Goal: Information Seeking & Learning: Find specific fact

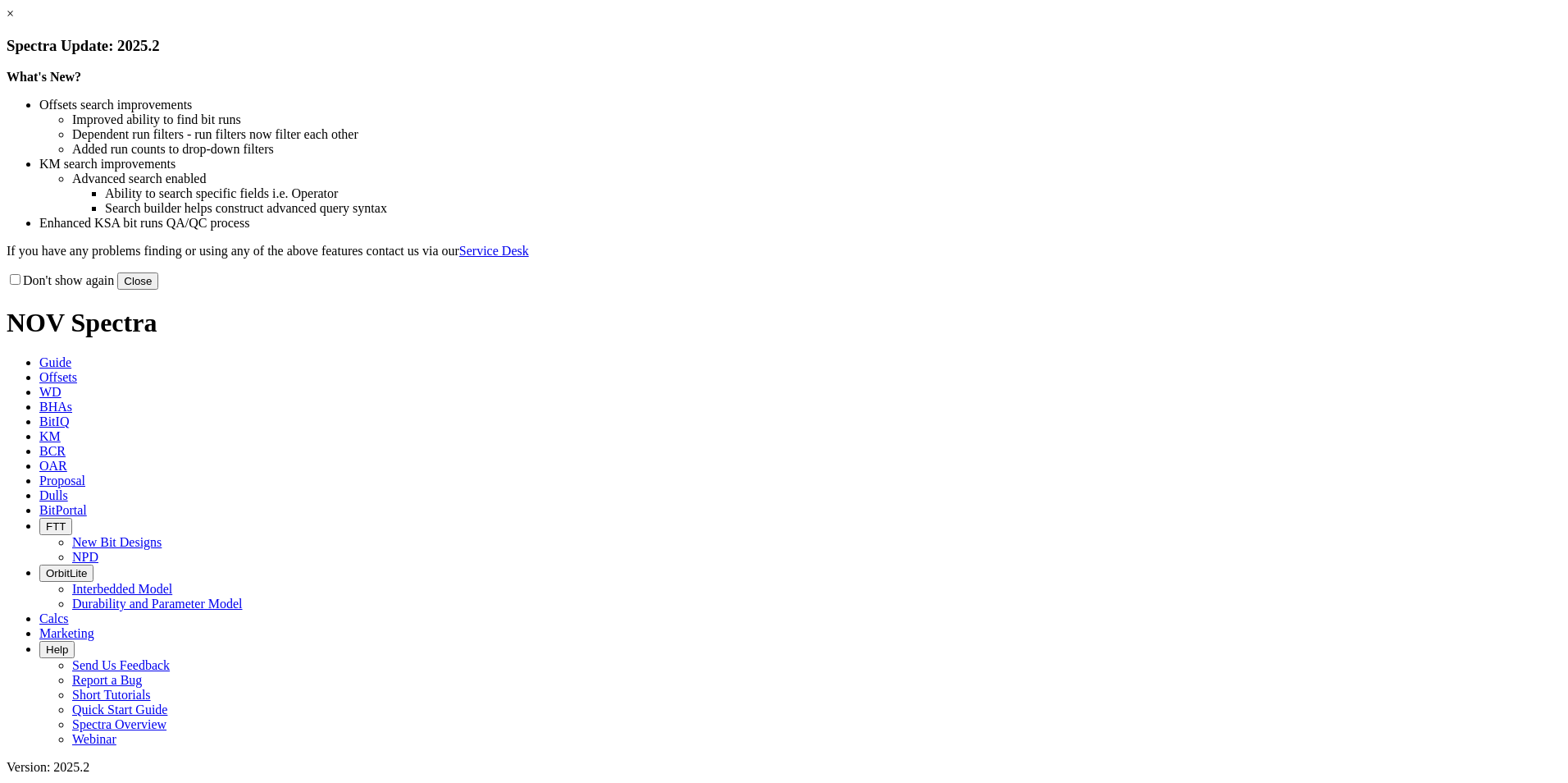
click at [14, 20] on link "×" at bounding box center [10, 13] width 7 height 14
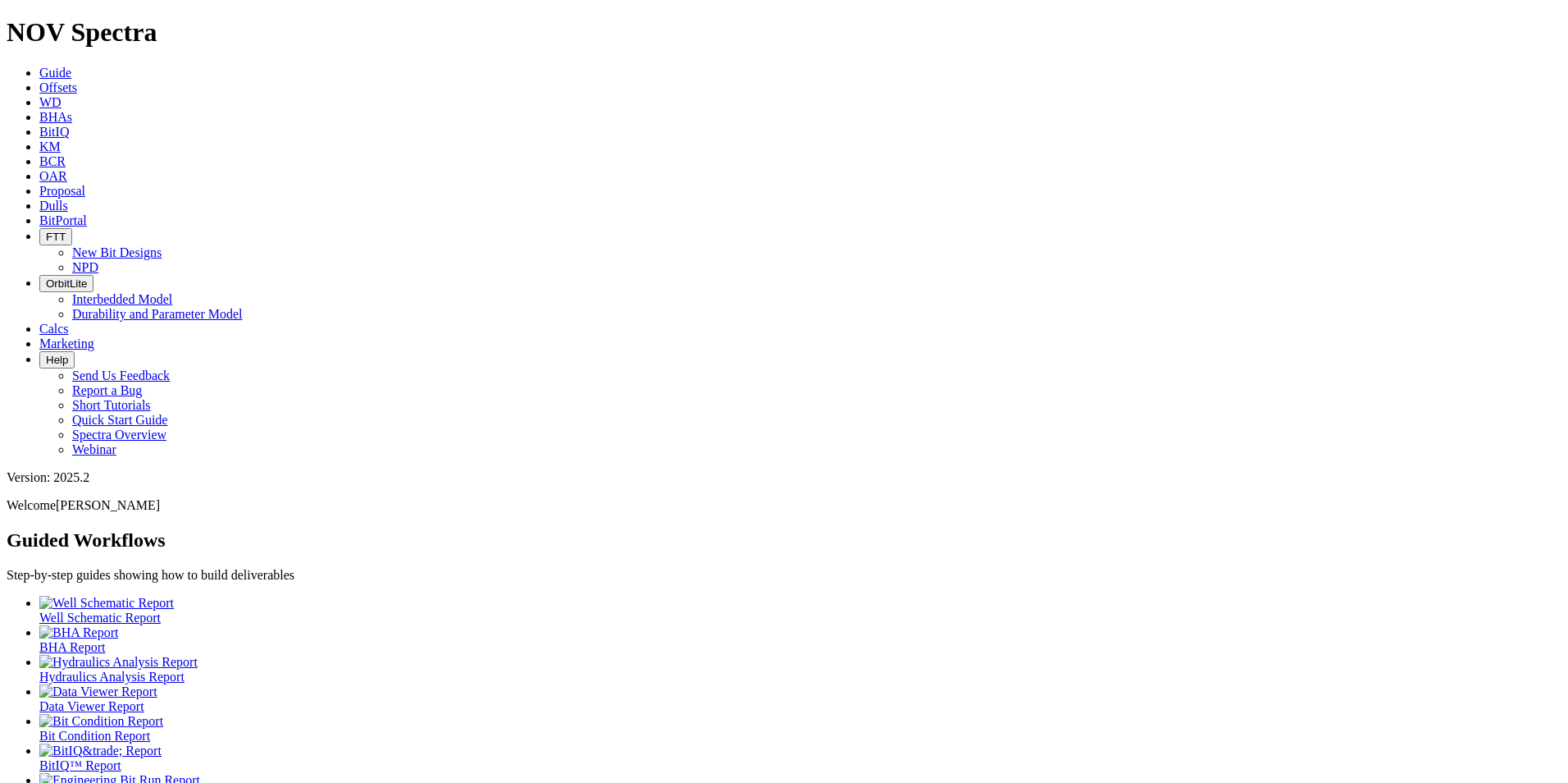
click at [40, 198] on icon at bounding box center [40, 205] width 0 height 14
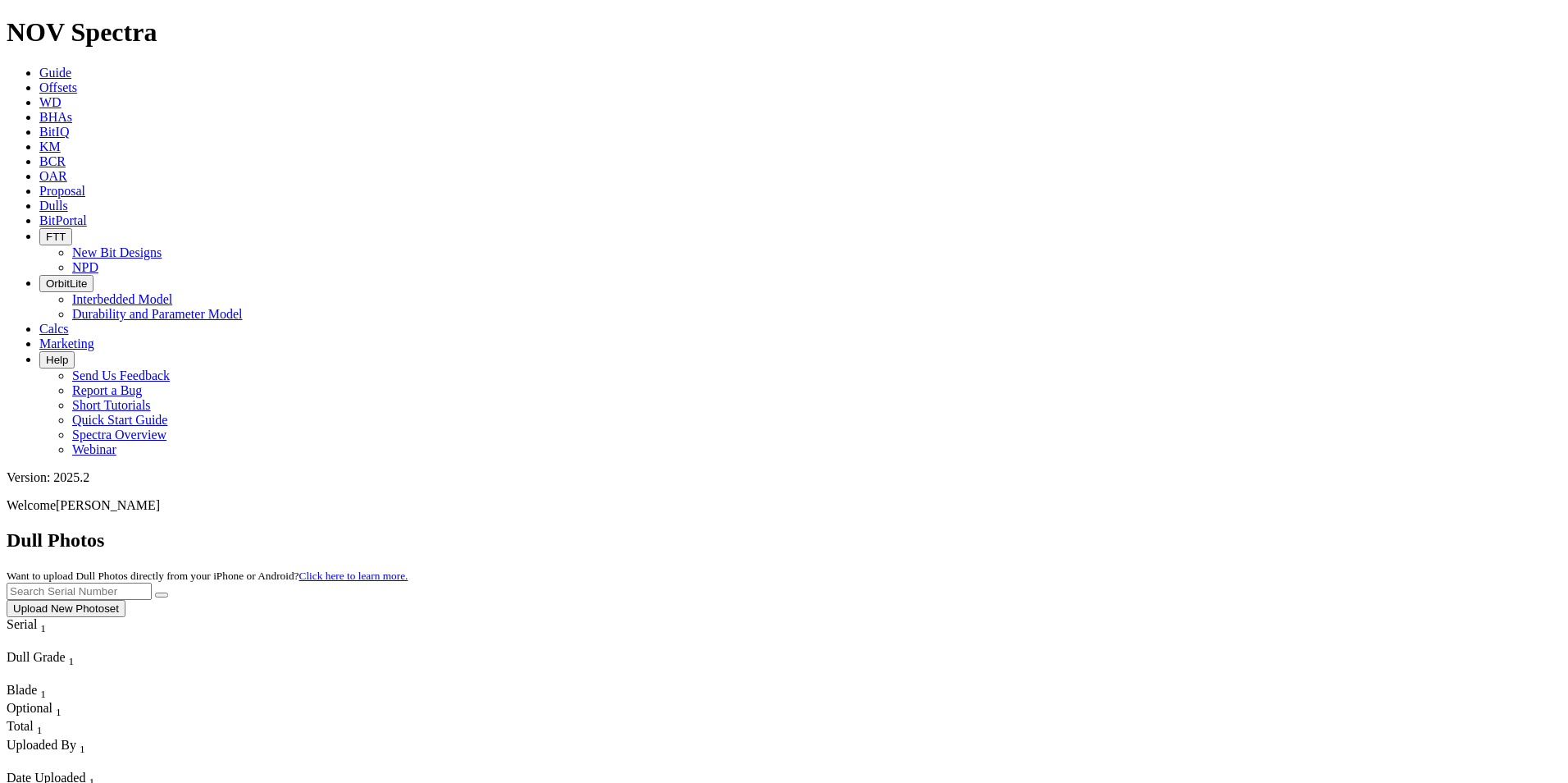
click at [152, 583] on input "text" at bounding box center [78, 592] width 145 height 18
type input "A312627"
click at [161, 595] on icon "submit" at bounding box center [161, 595] width 0 height 0
